Goal: Information Seeking & Learning: Learn about a topic

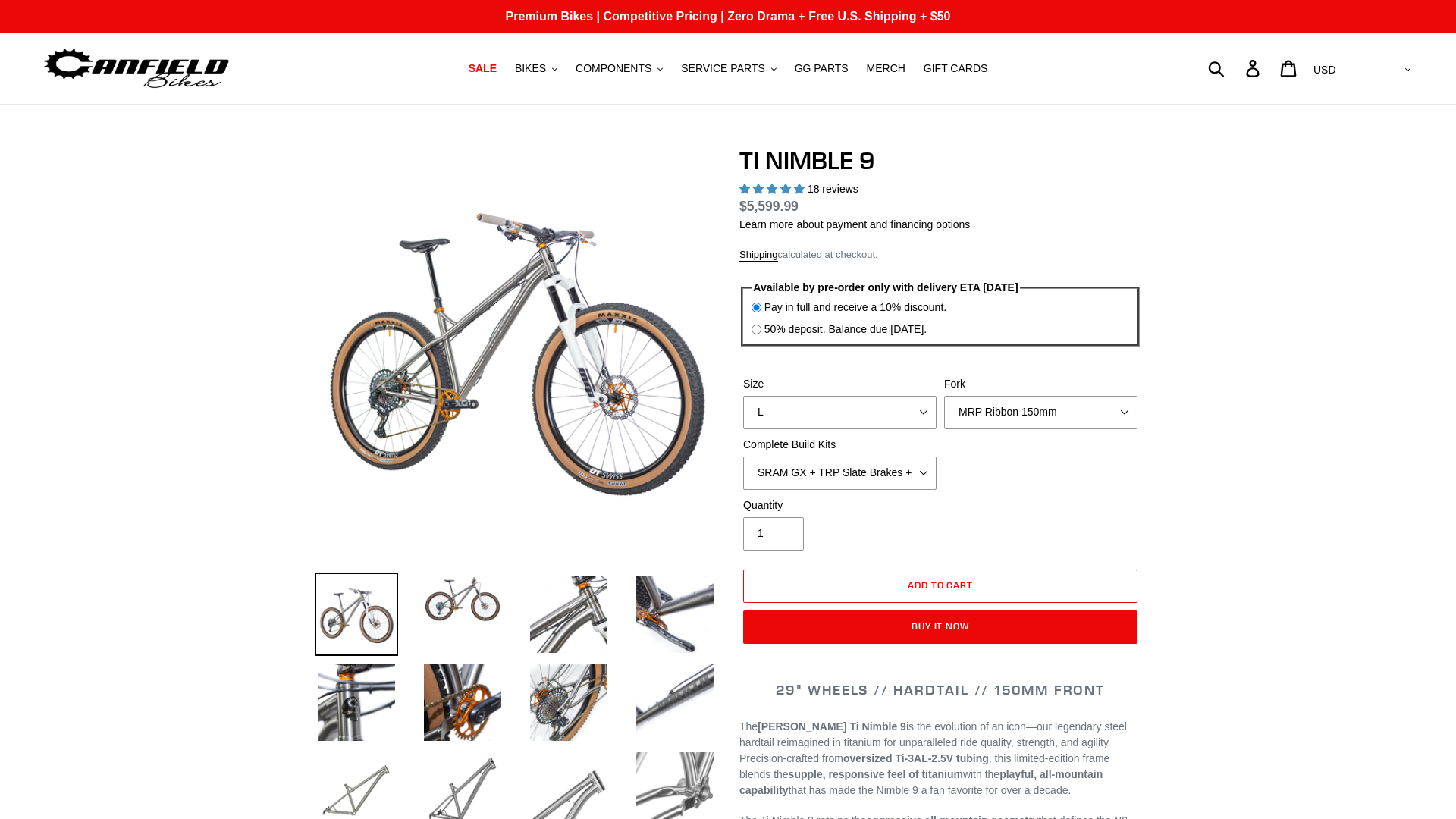
select select "highest-rating"
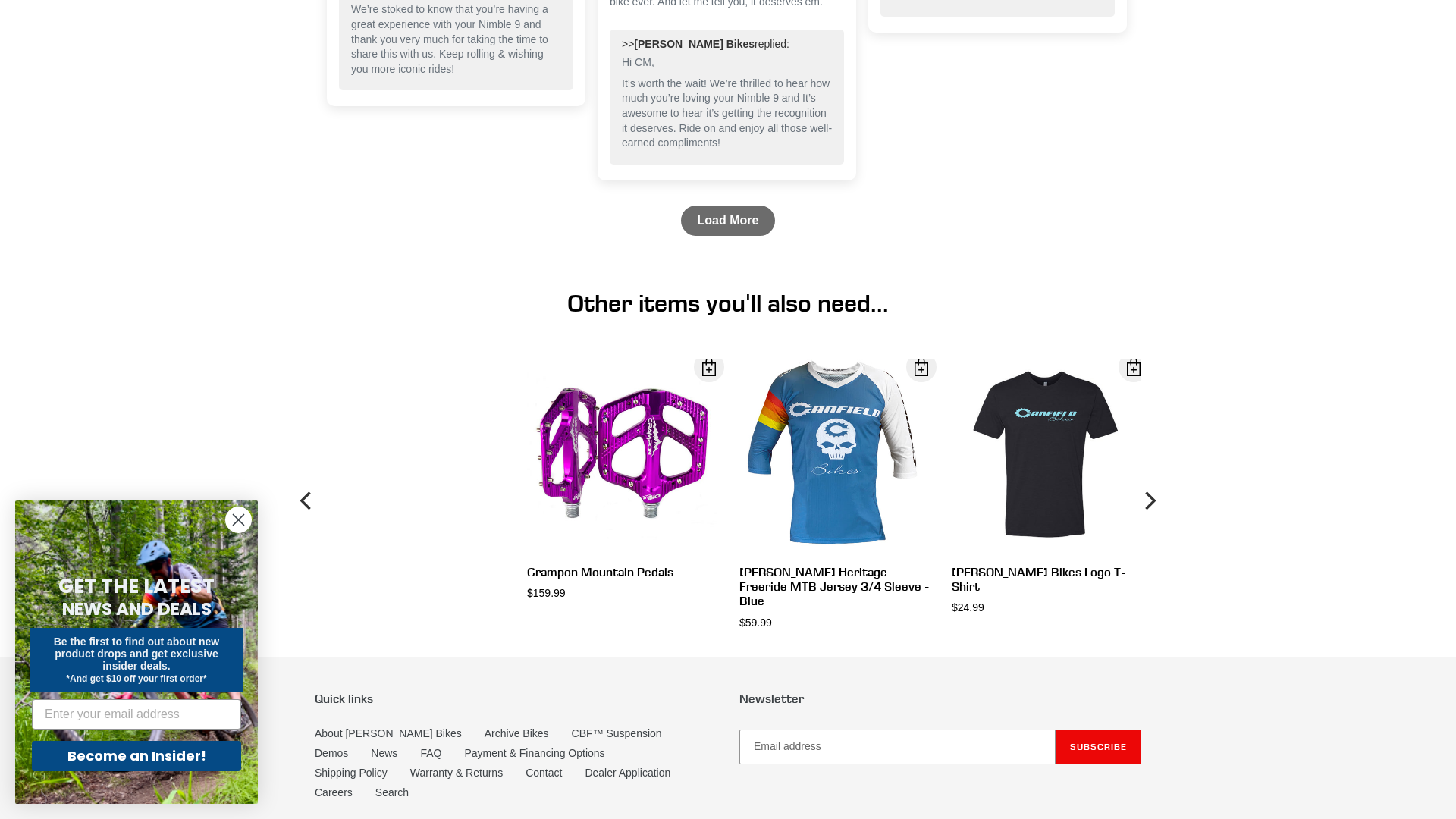
scroll to position [5267, 0]
